Goal: Check status

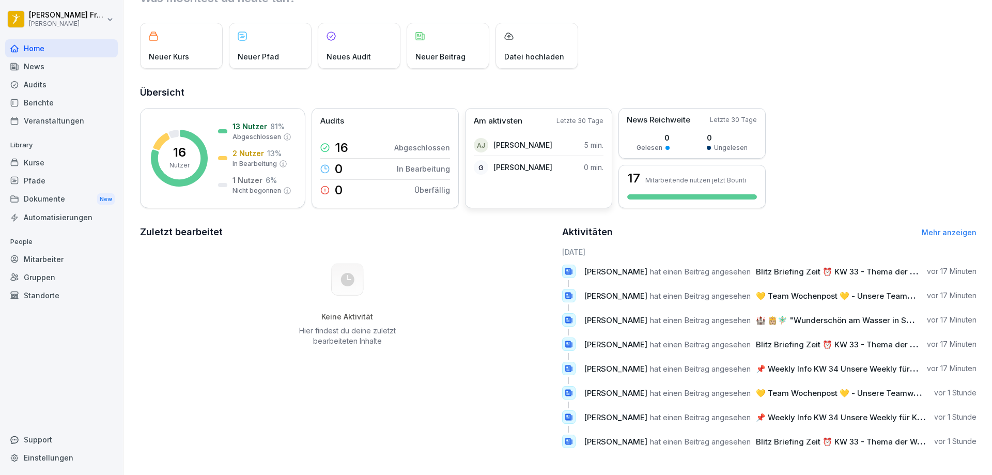
scroll to position [53, 0]
click at [57, 166] on div "Kurse" at bounding box center [61, 162] width 113 height 18
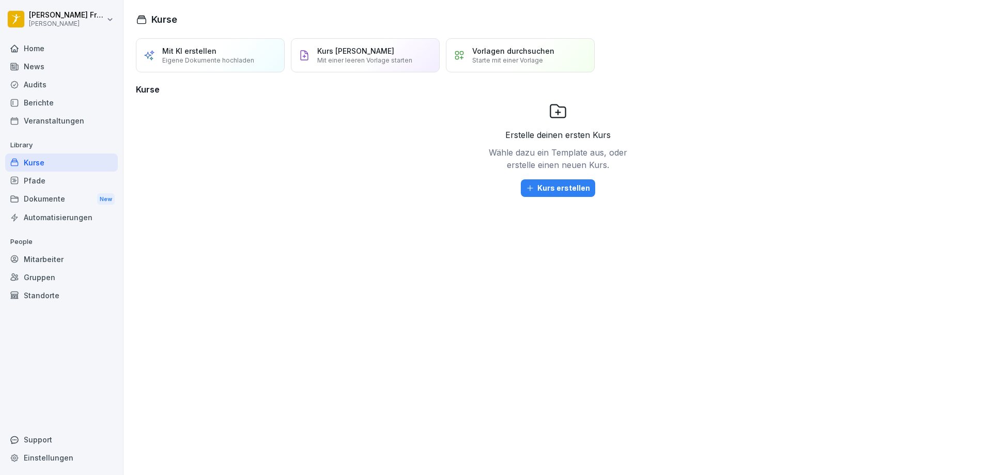
click at [41, 50] on div "Home" at bounding box center [61, 48] width 113 height 18
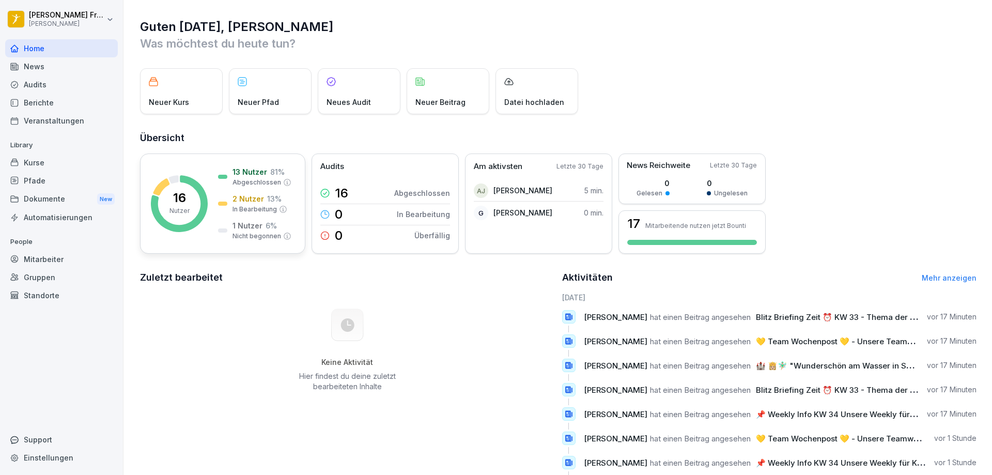
click at [230, 163] on div "16 Nutzer 13 Nutzer 81 % Abgeschlossen 2 Nutzer 13 % In Bearbeitung 1 Nutzer 6 …" at bounding box center [222, 203] width 165 height 100
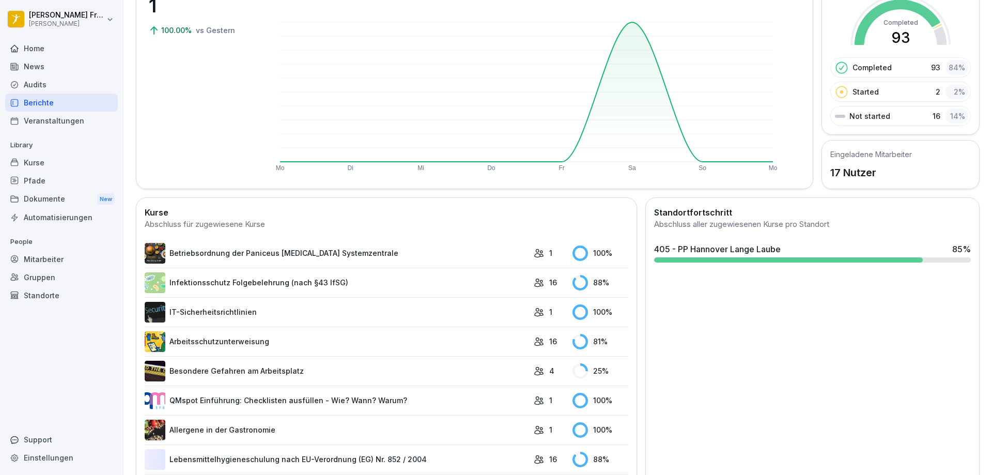
scroll to position [103, 0]
click at [767, 254] on div "405 - PP Hannover Lange Laube" at bounding box center [717, 248] width 127 height 12
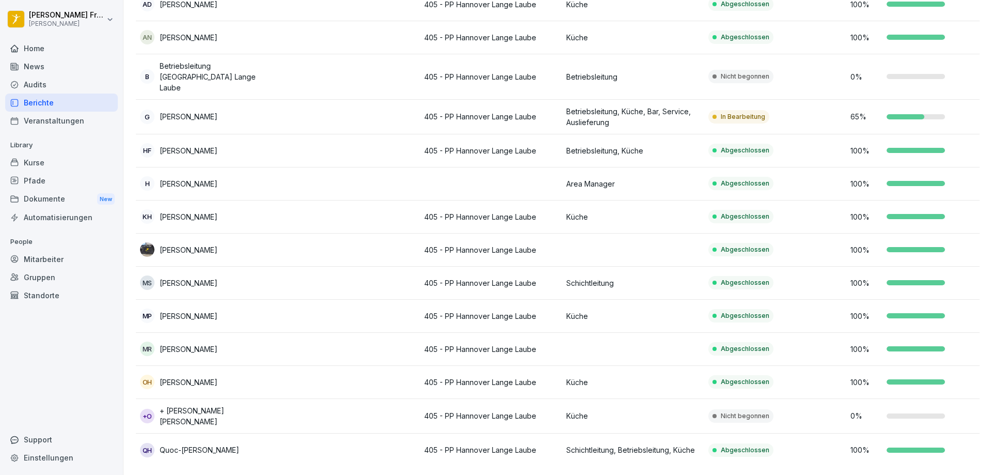
scroll to position [229, 0]
click at [289, 399] on td at bounding box center [349, 416] width 142 height 35
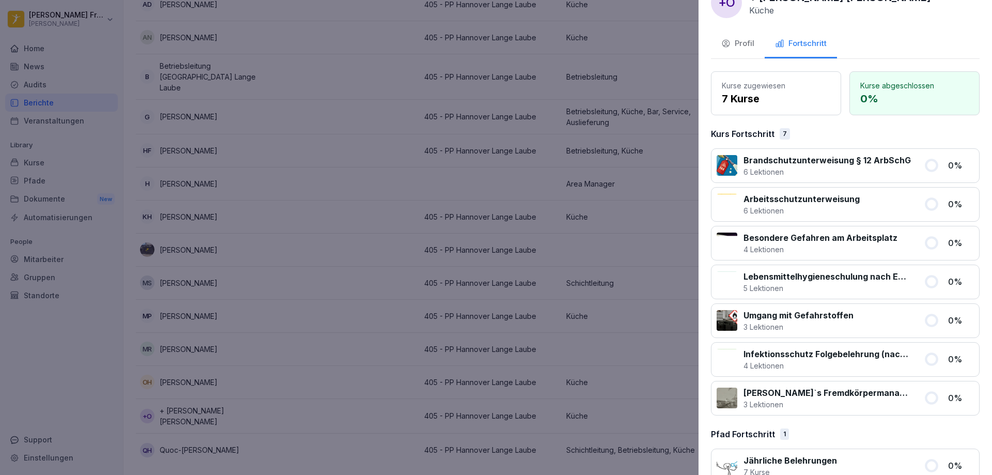
scroll to position [0, 0]
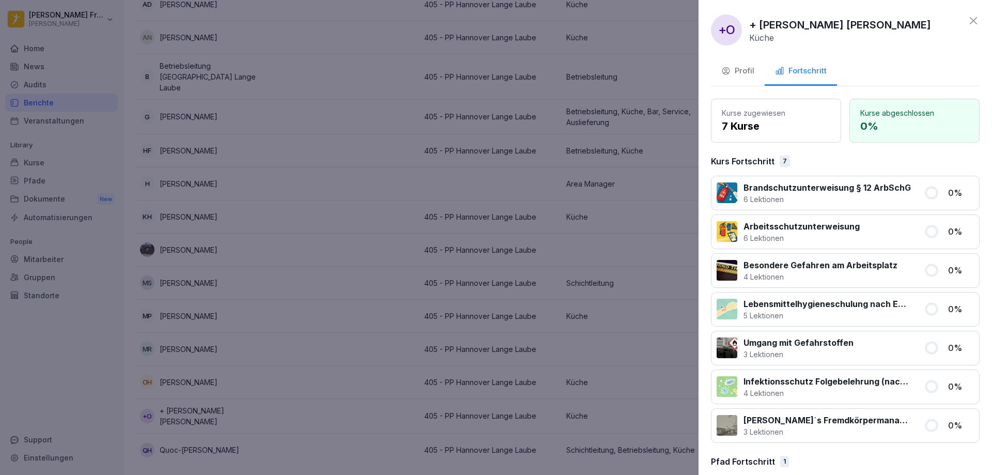
click at [969, 15] on icon at bounding box center [973, 20] width 12 height 12
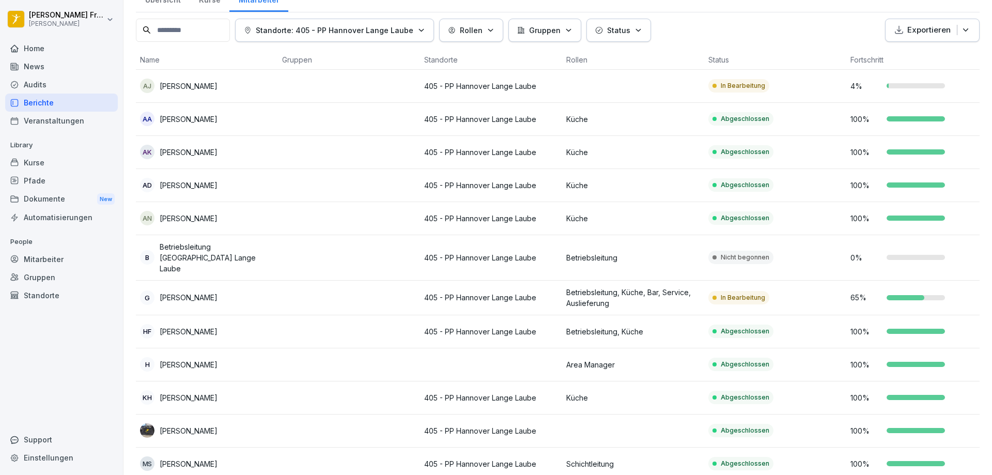
scroll to position [22, 0]
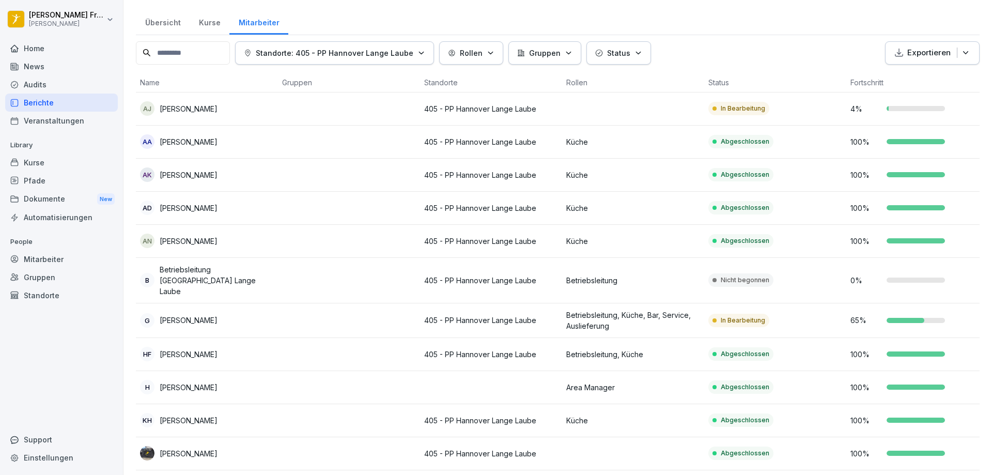
click at [766, 112] on div "In Bearbeitung" at bounding box center [738, 108] width 61 height 13
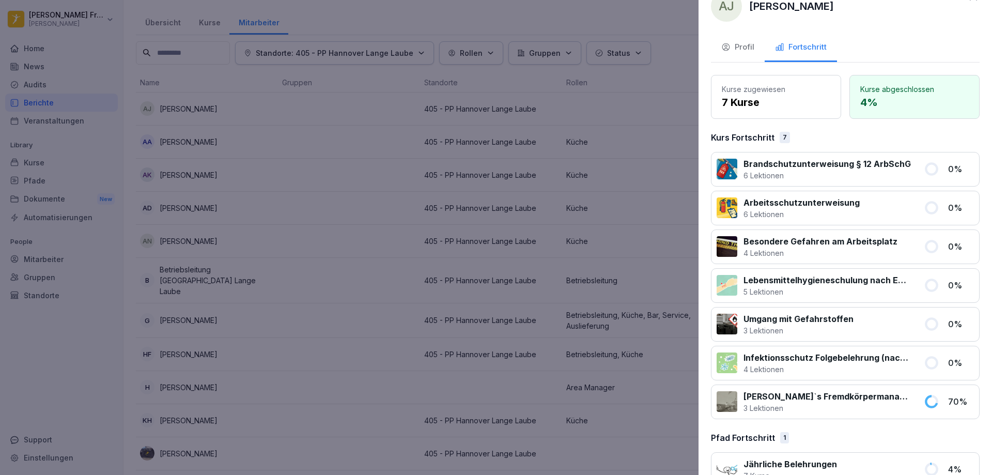
scroll to position [50, 0]
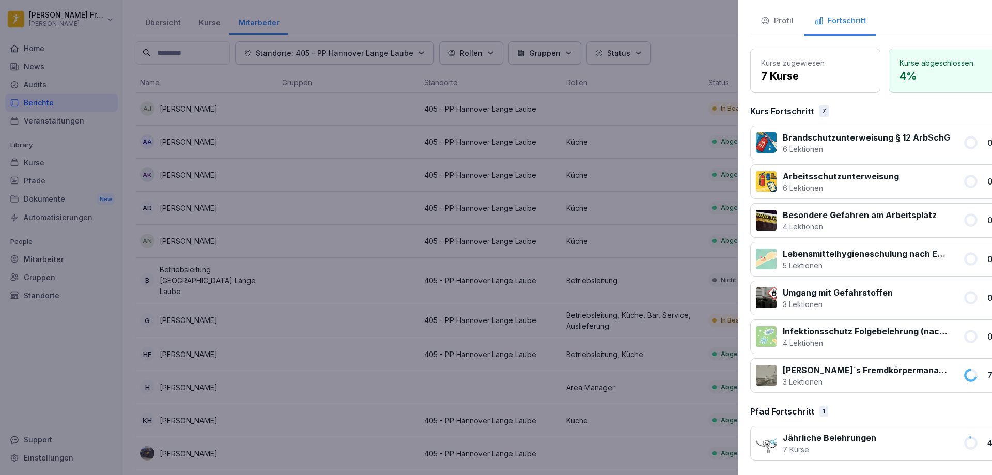
click at [315, 102] on div at bounding box center [496, 237] width 992 height 475
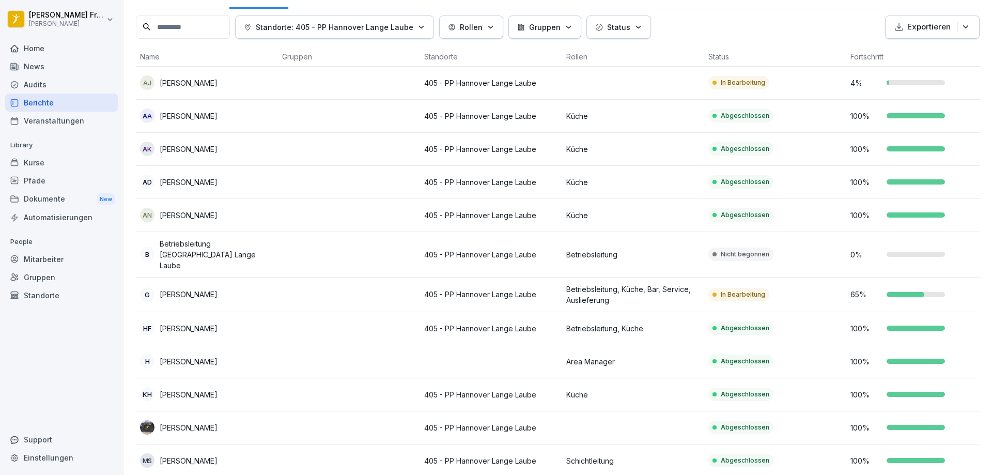
scroll to position [155, 0]
